Goal: Information Seeking & Learning: Understand process/instructions

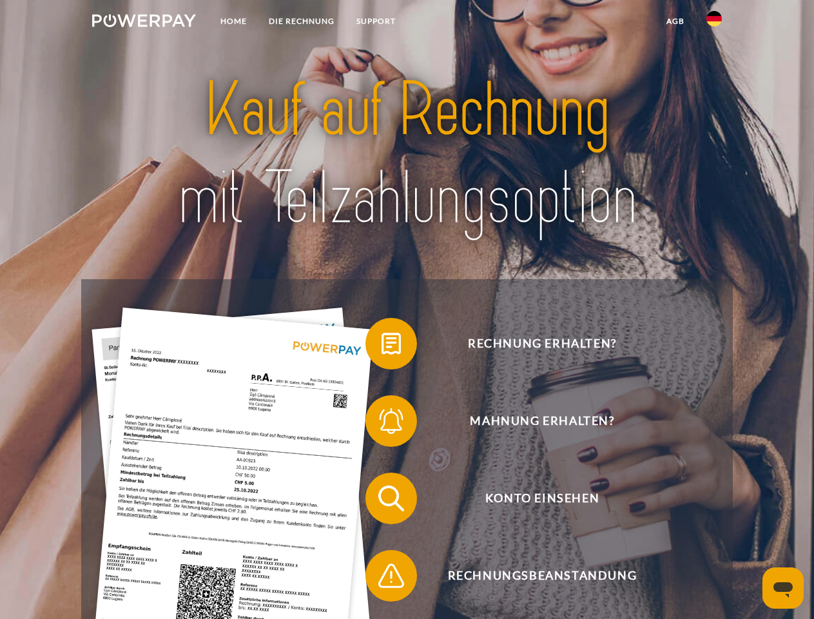
click at [144, 23] on img at bounding box center [144, 20] width 104 height 13
click at [714, 23] on img at bounding box center [714, 18] width 15 height 15
click at [675, 21] on link "agb" at bounding box center [676, 21] width 40 height 23
click at [382, 346] on span at bounding box center [372, 343] width 64 height 64
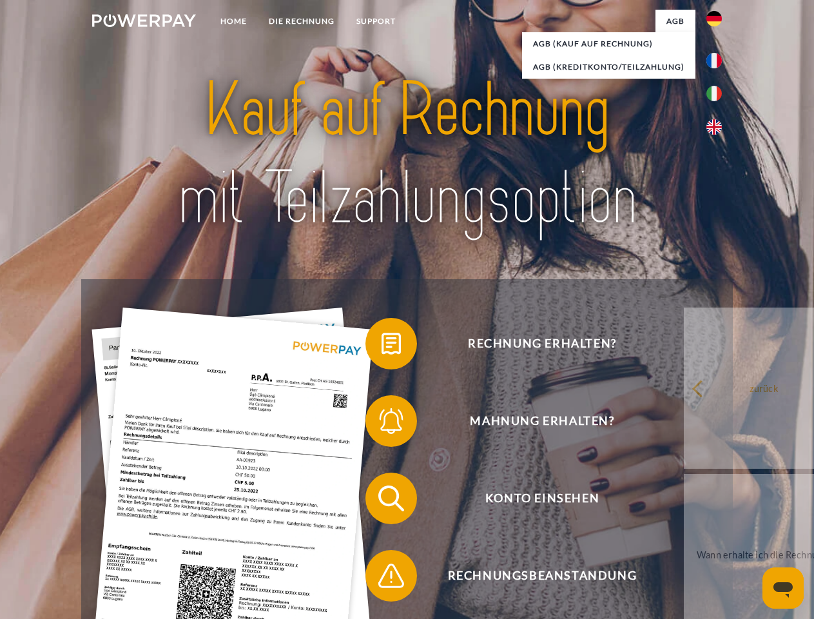
click at [382, 424] on span at bounding box center [372, 421] width 64 height 64
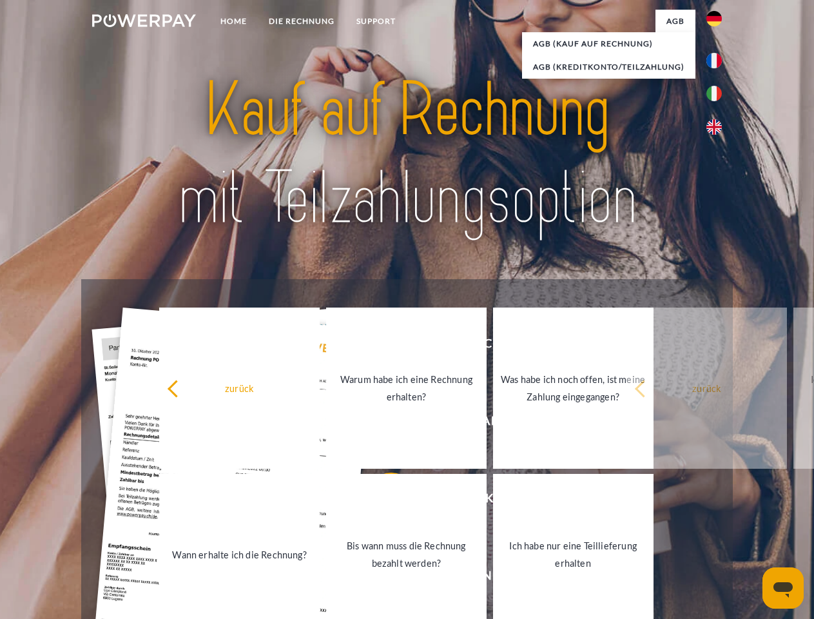
click at [382, 501] on link "Bis wann muss die Rechnung bezahlt werden?" at bounding box center [406, 554] width 161 height 161
click at [382, 578] on span at bounding box center [372, 575] width 64 height 64
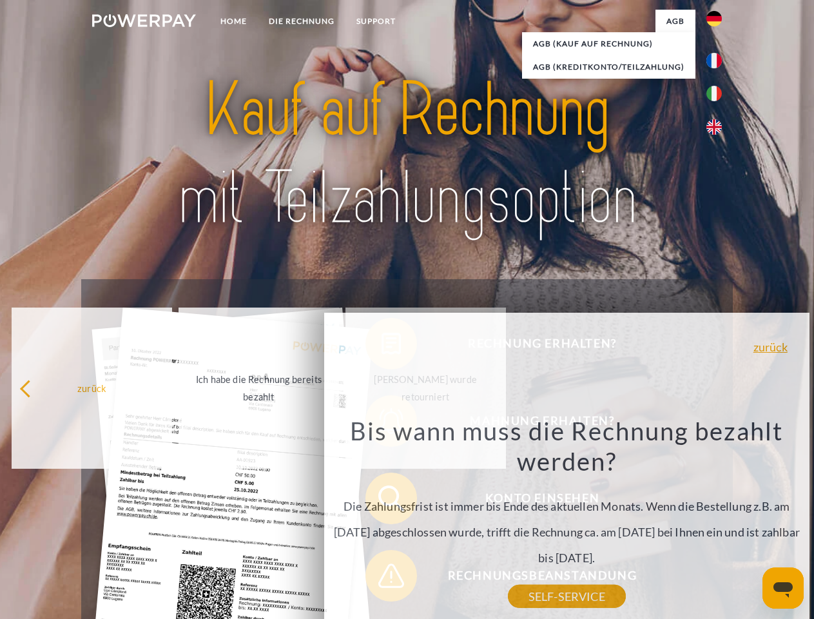
click at [783, 588] on icon "Messaging-Fenster öffnen" at bounding box center [783, 589] width 19 height 15
